Goal: Navigation & Orientation: Find specific page/section

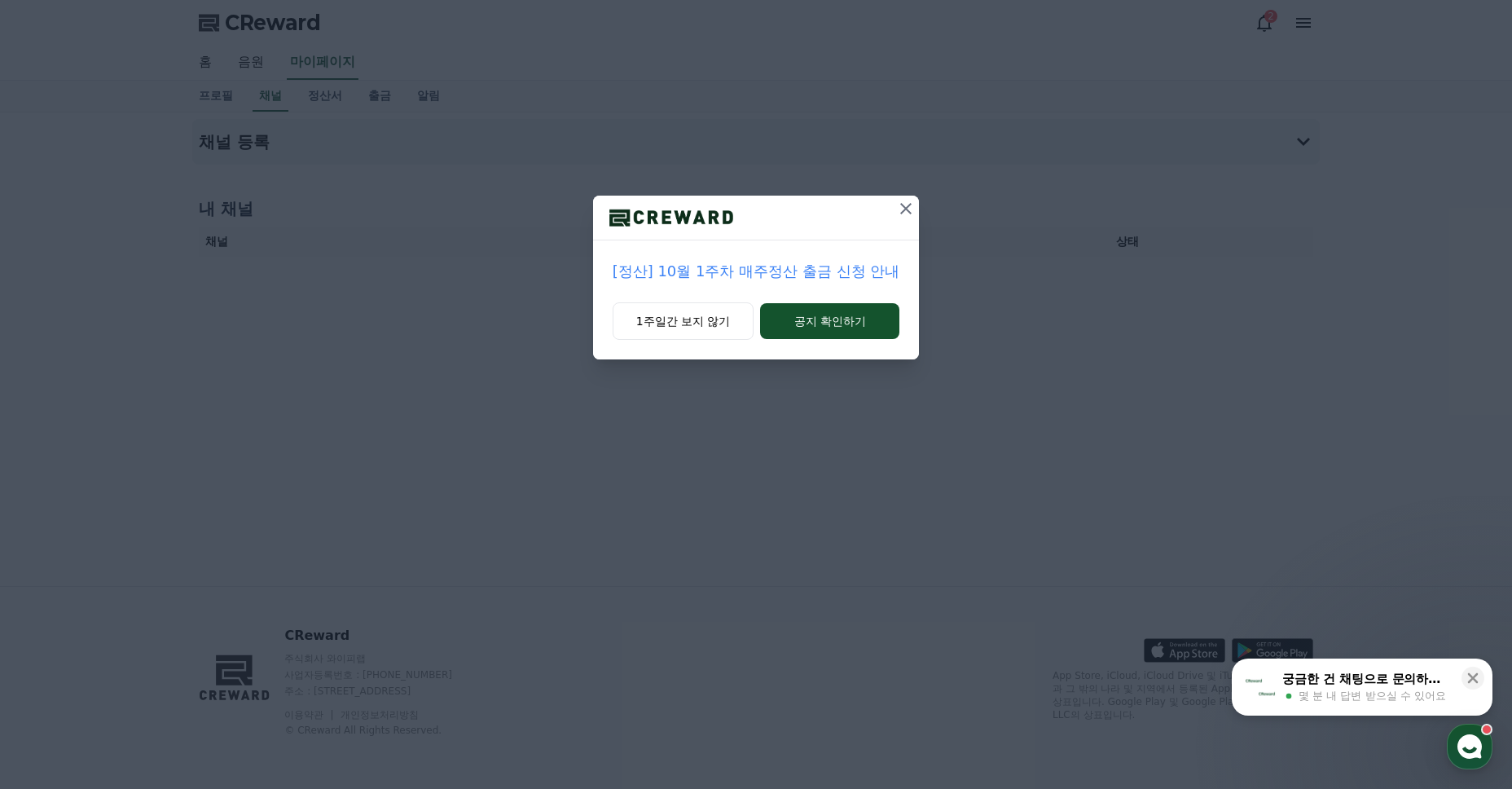
click at [902, 207] on icon at bounding box center [905, 208] width 19 height 19
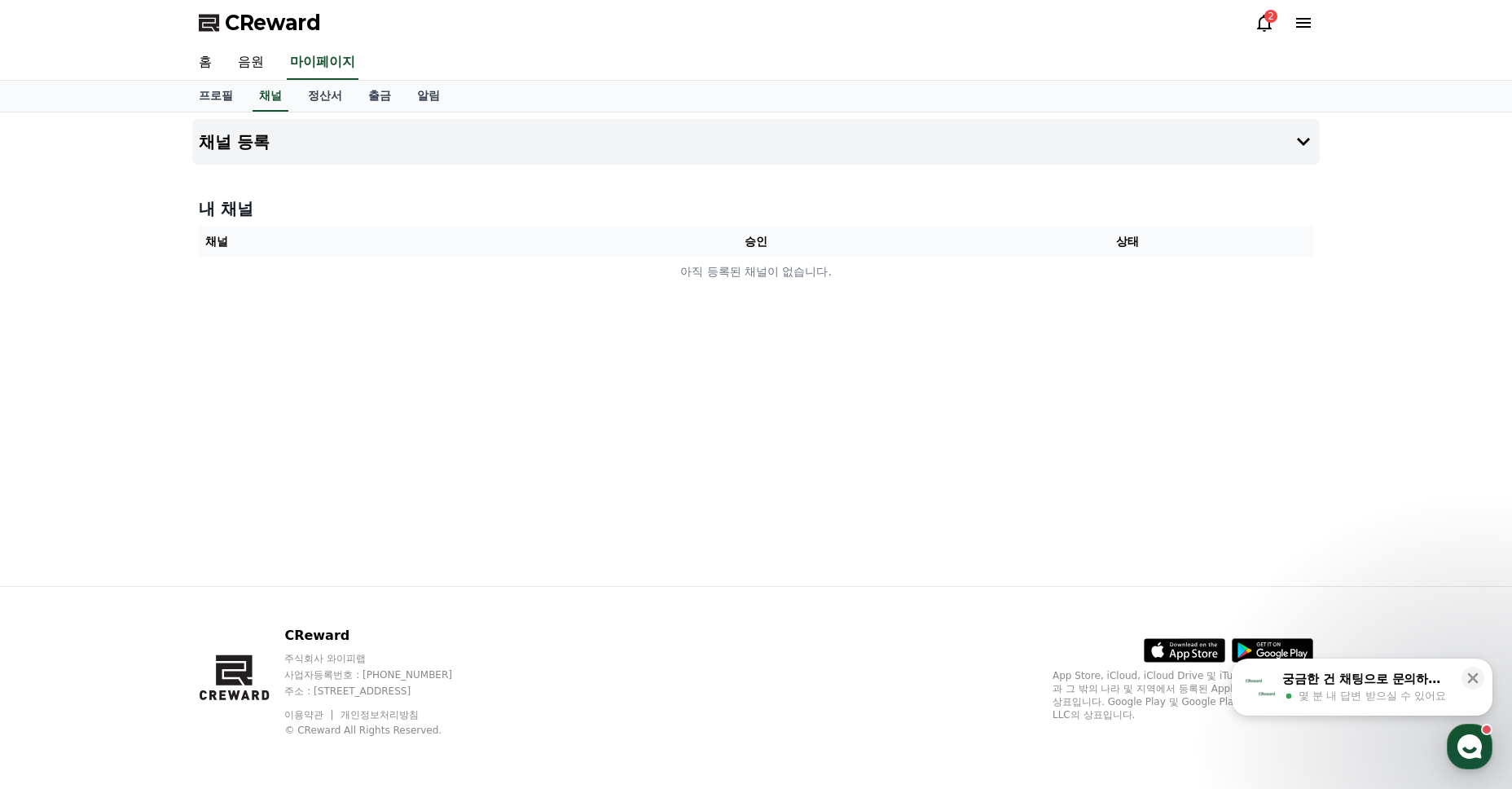
click at [481, 231] on th "채널" at bounding box center [384, 242] width 371 height 30
click at [228, 97] on link "프로필" at bounding box center [215, 96] width 60 height 31
select select "**********"
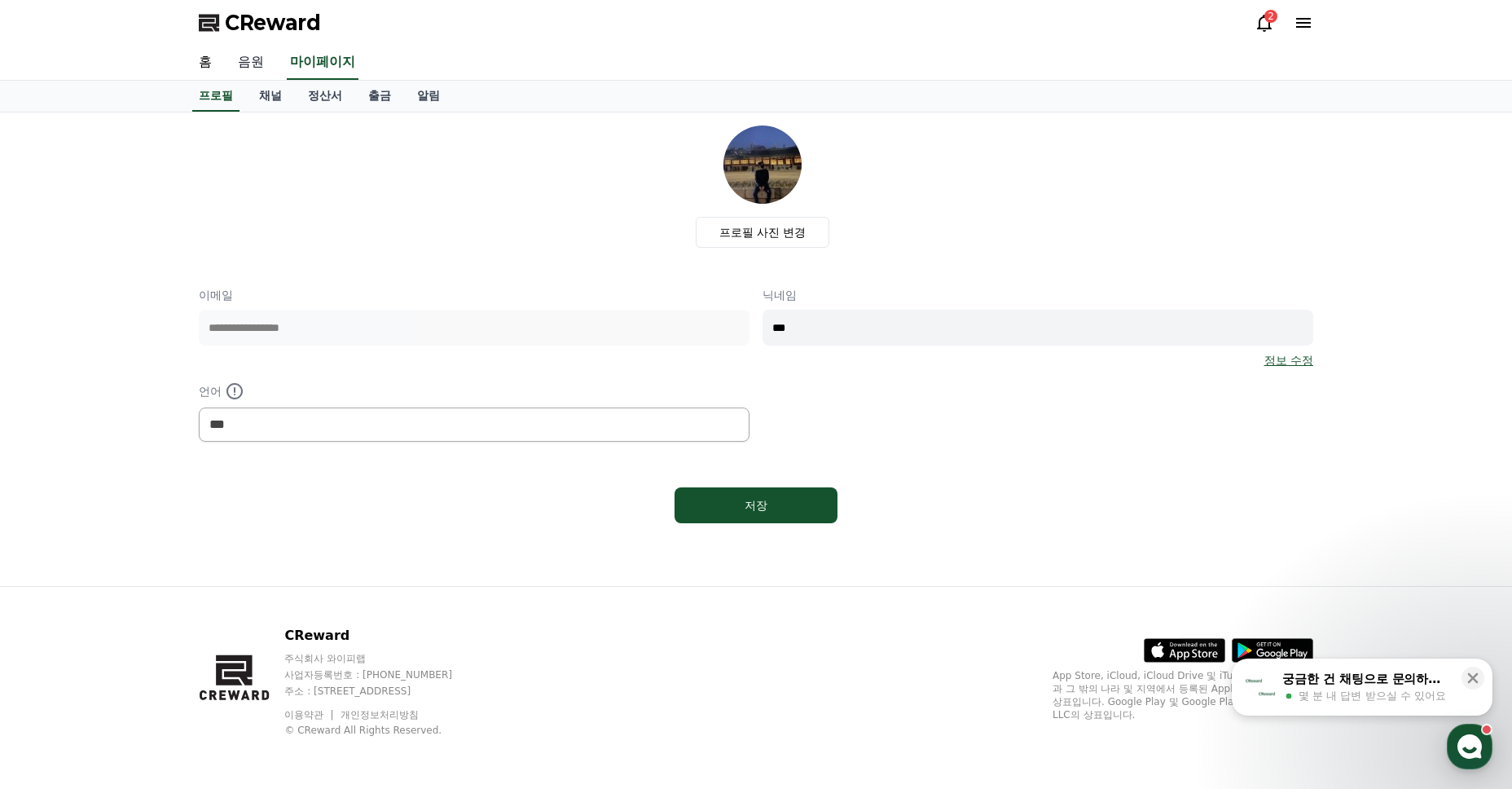
click at [252, 58] on link "음원" at bounding box center [251, 63] width 52 height 34
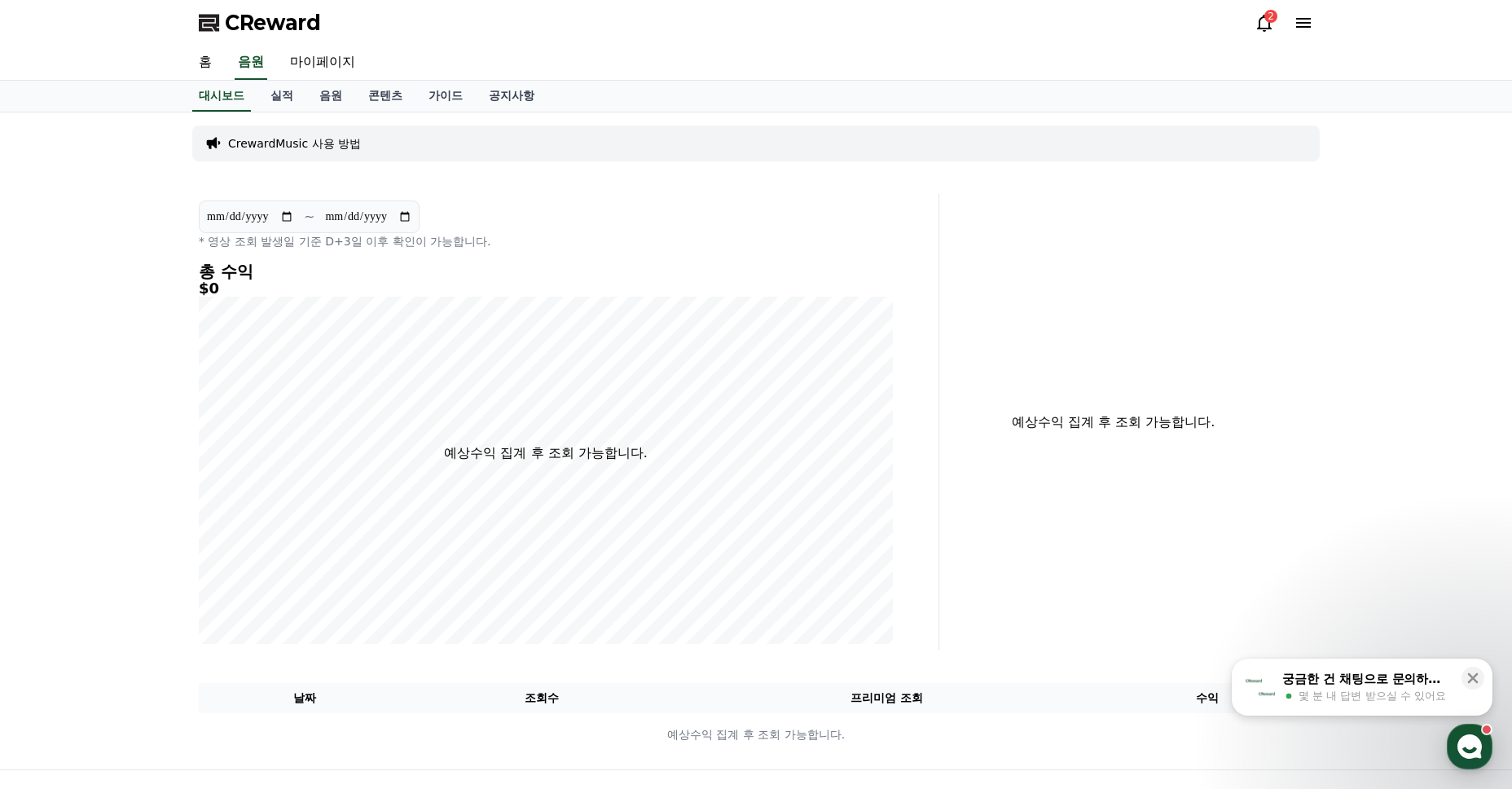
click at [228, 69] on div "홈 음원 마이페이지" at bounding box center [756, 63] width 1141 height 34
click at [226, 68] on div "홈 음원 마이페이지" at bounding box center [756, 63] width 1141 height 34
click at [223, 58] on link "홈" at bounding box center [205, 63] width 39 height 34
